Goal: Information Seeking & Learning: Learn about a topic

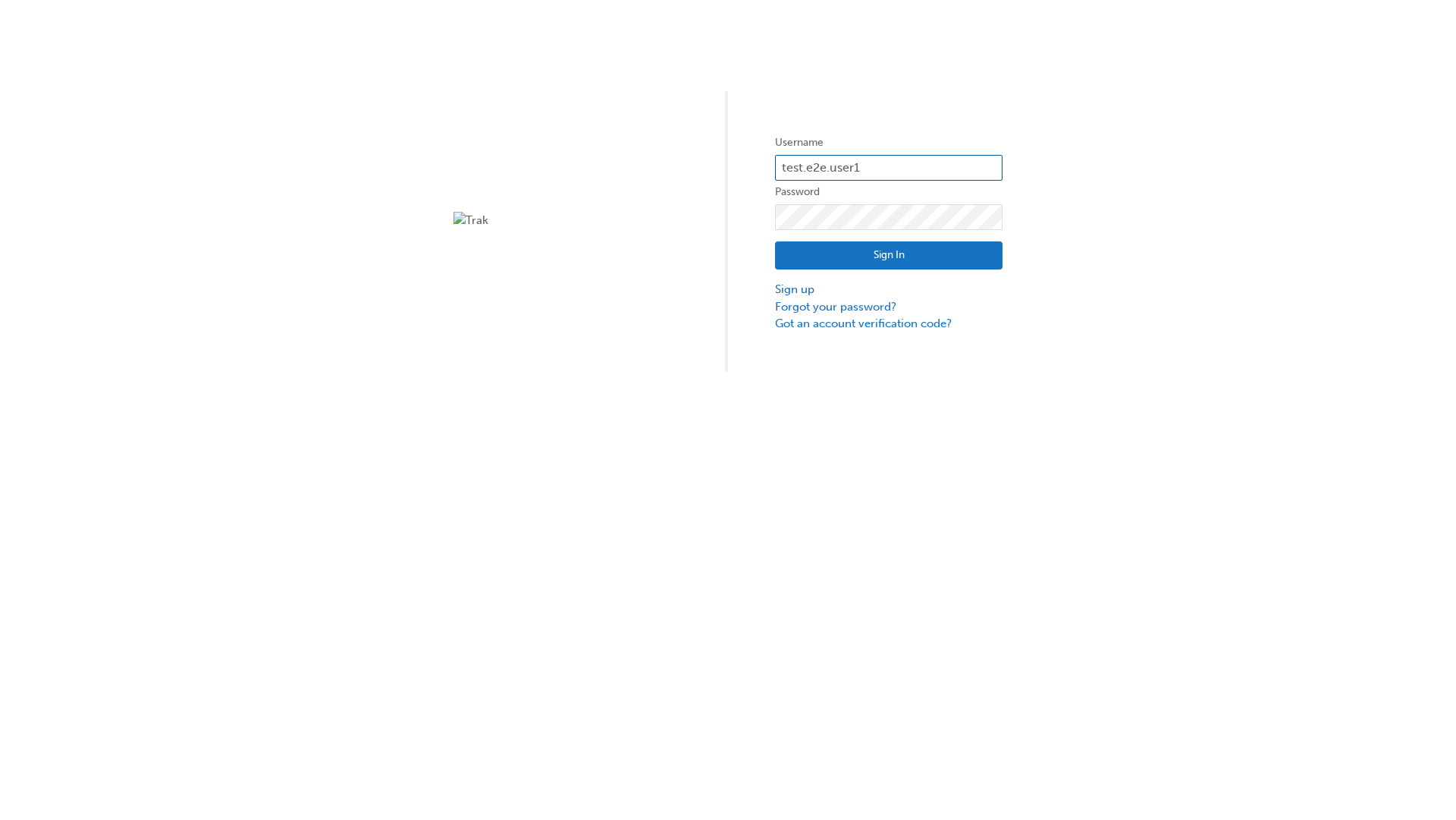
type input "test.e2e.user14"
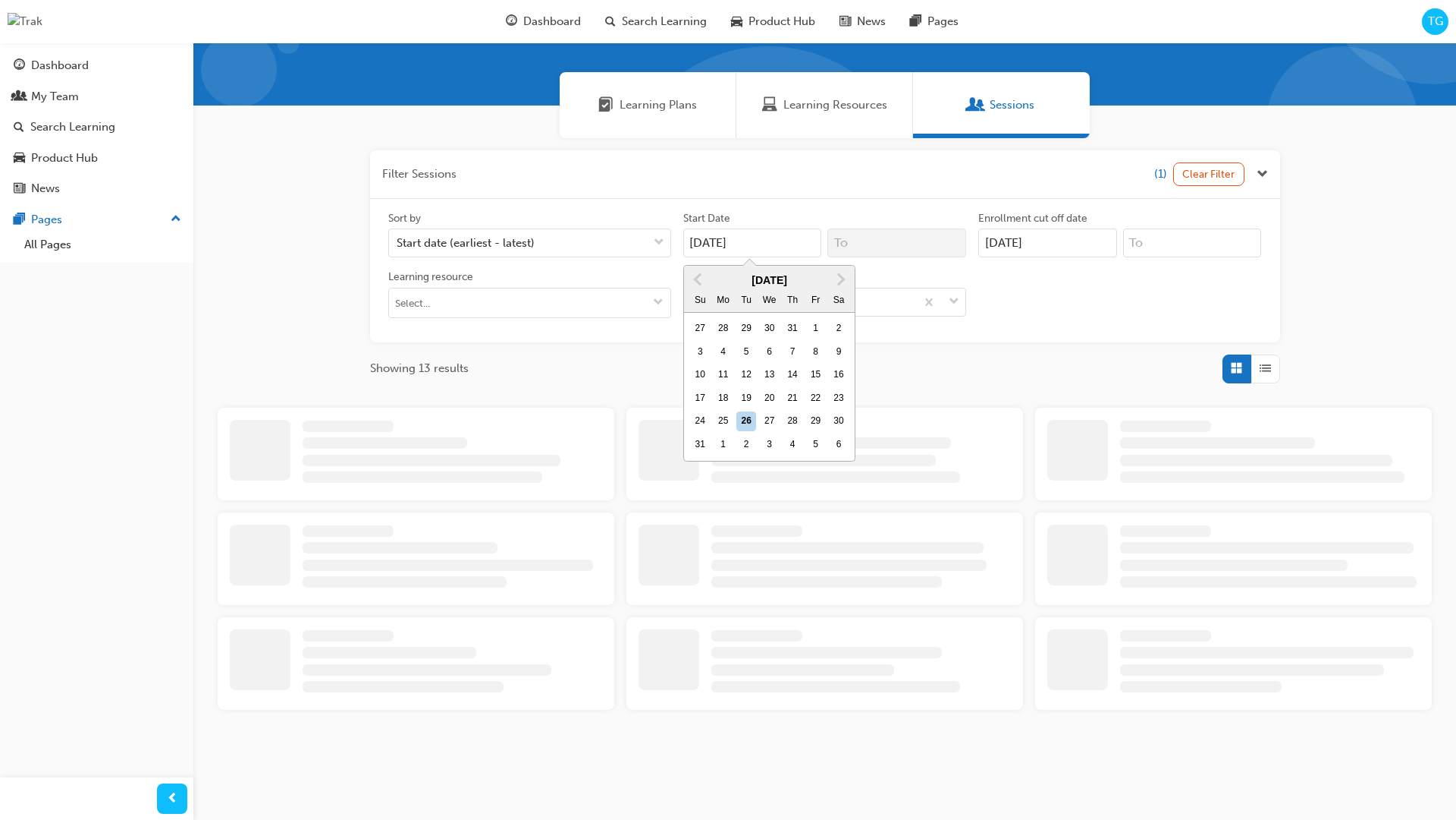
type input "[DATE]"
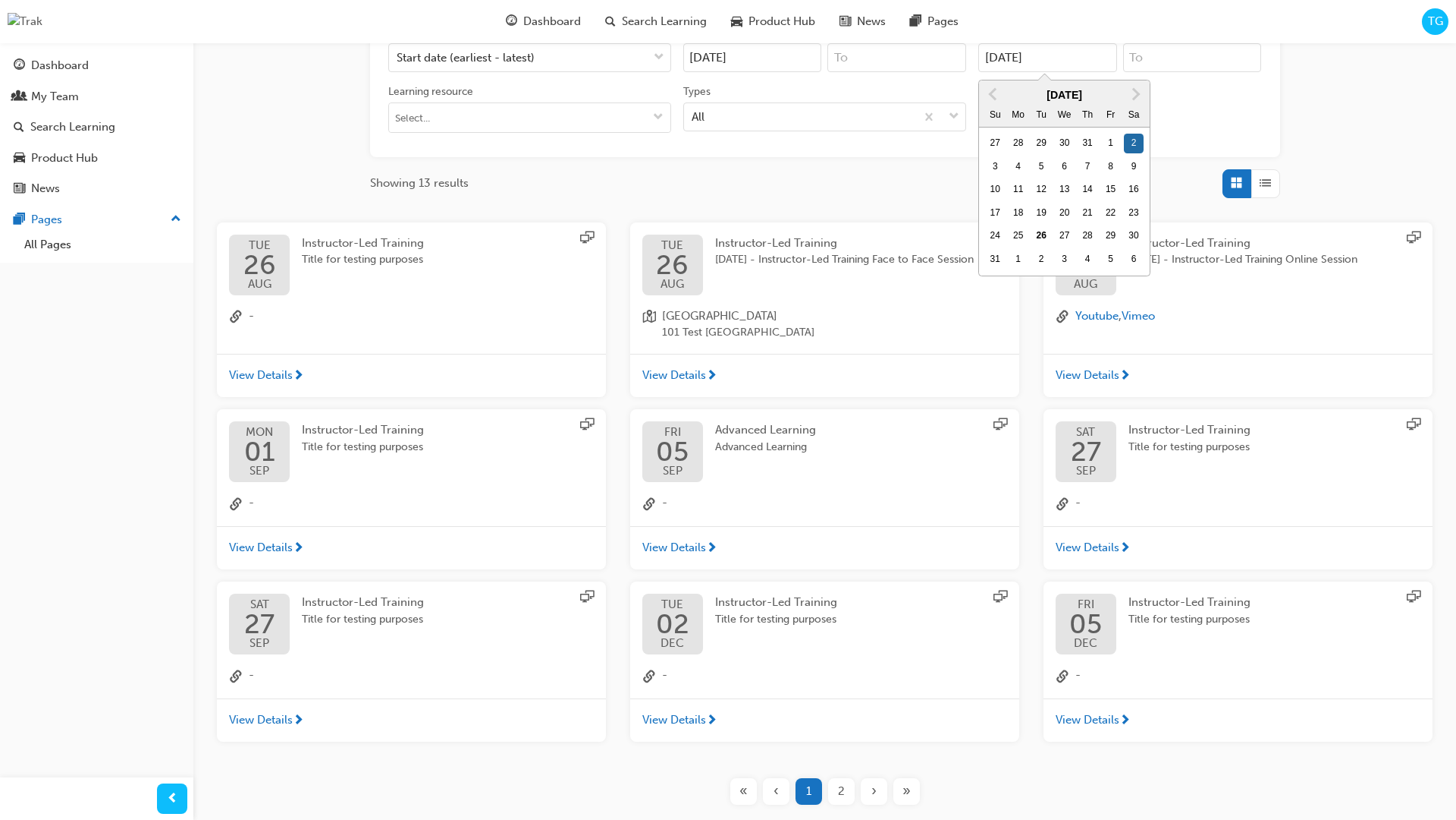
type input "[DATE]"
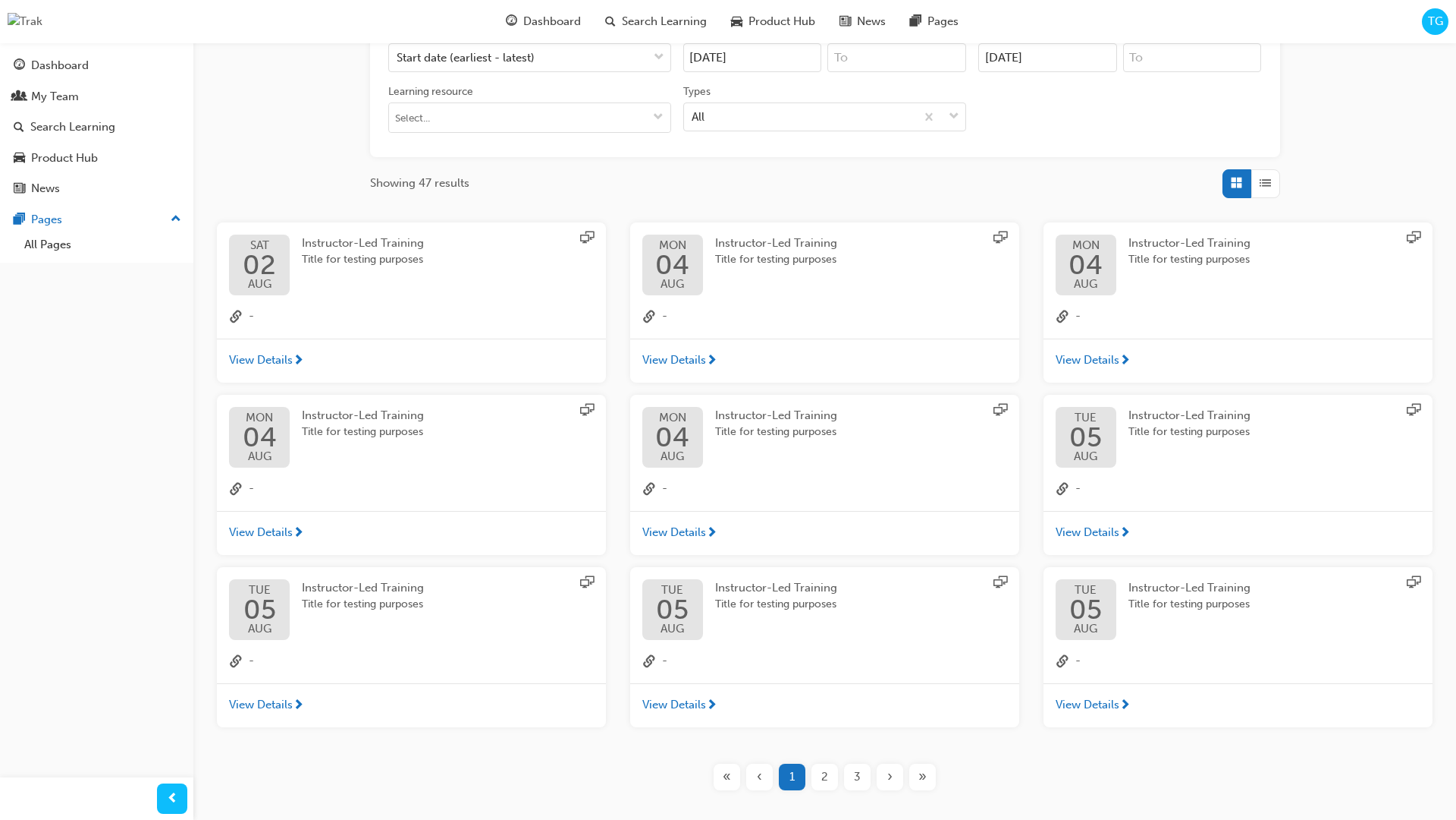
scroll to position [341, 0]
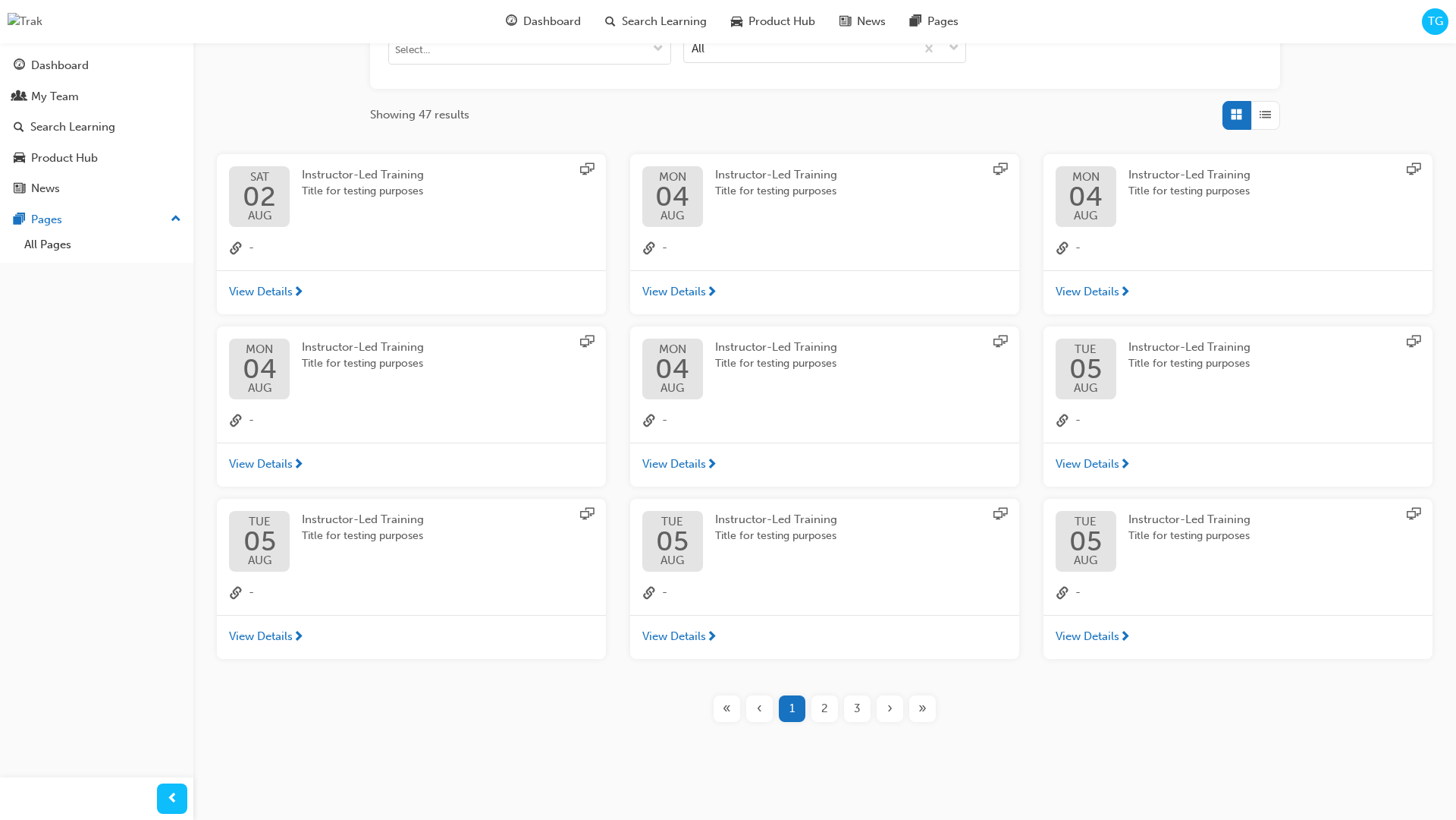
click at [693, 48] on input "Types All" at bounding box center [693, 48] width 2 height 13
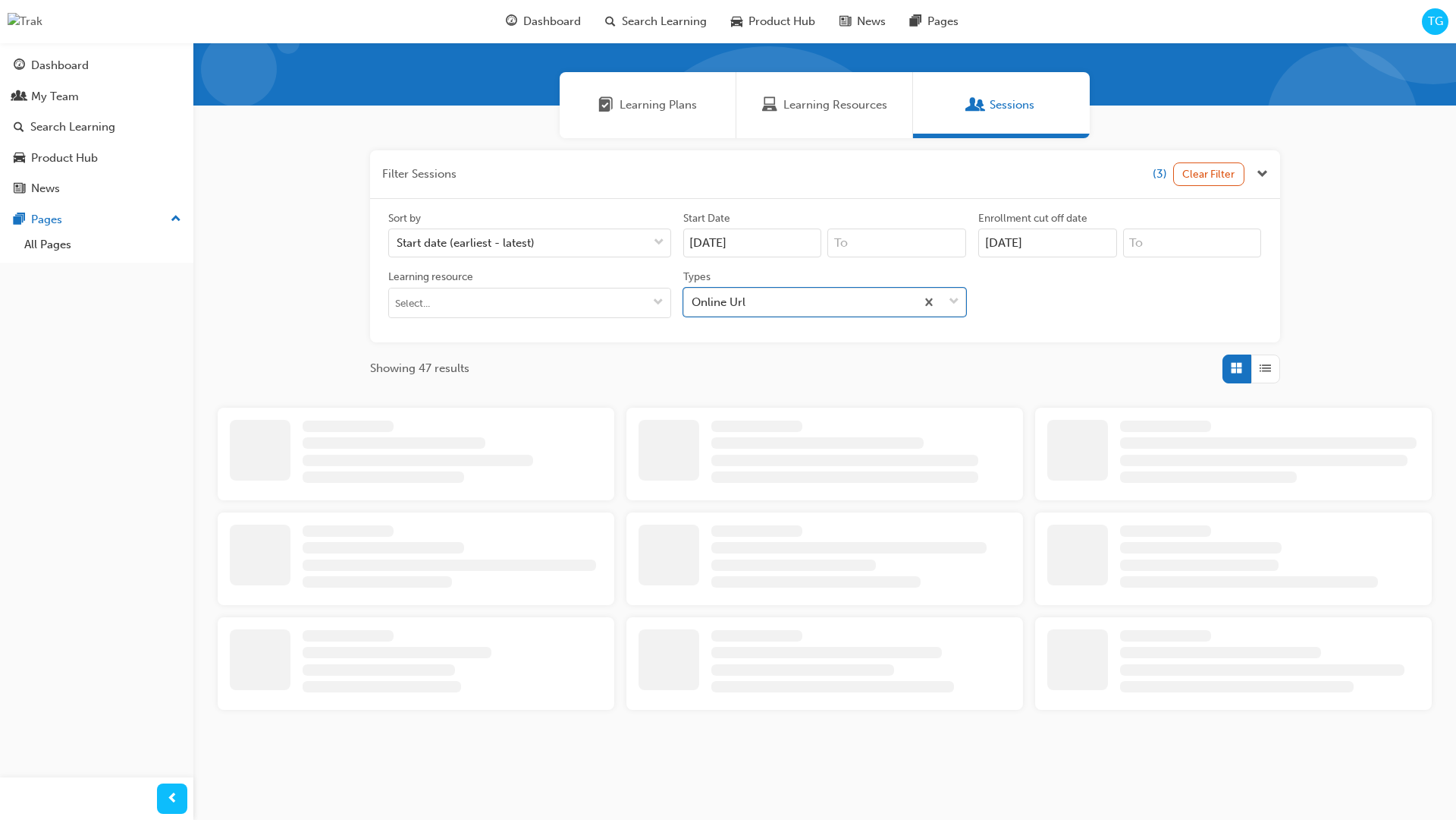
scroll to position [341, 0]
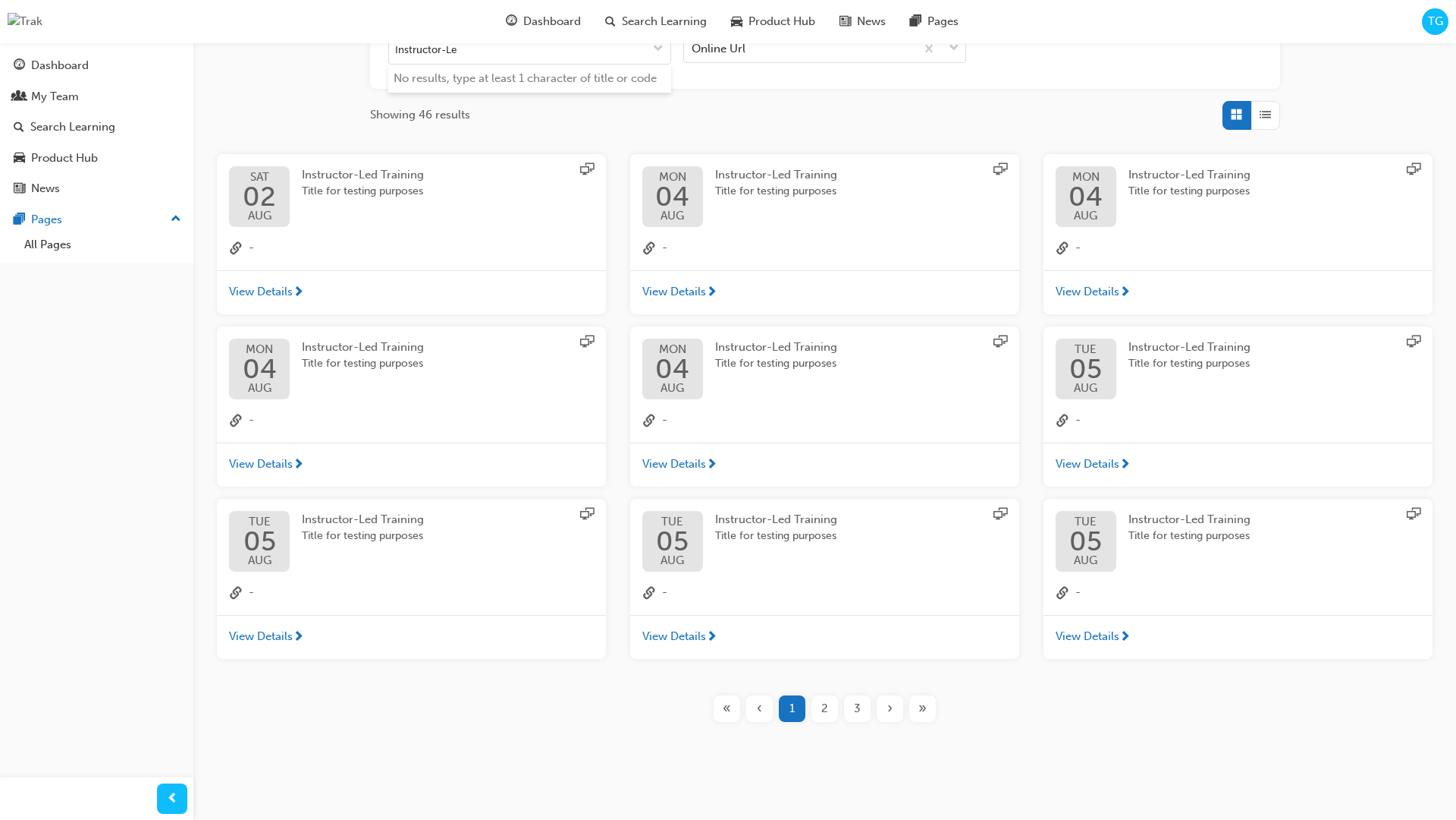
type input "Instructor-Led"
